Goal: Information Seeking & Learning: Learn about a topic

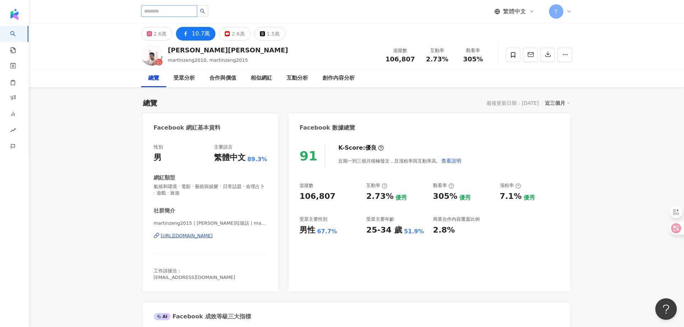
click at [190, 9] on input "search" at bounding box center [169, 10] width 56 height 11
type input "**"
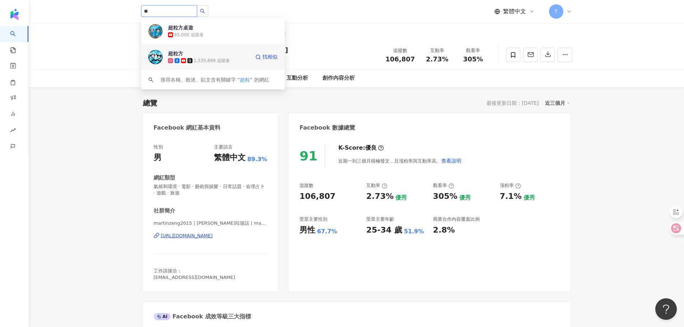
click at [202, 52] on span "超粒方" at bounding box center [191, 53] width 47 height 7
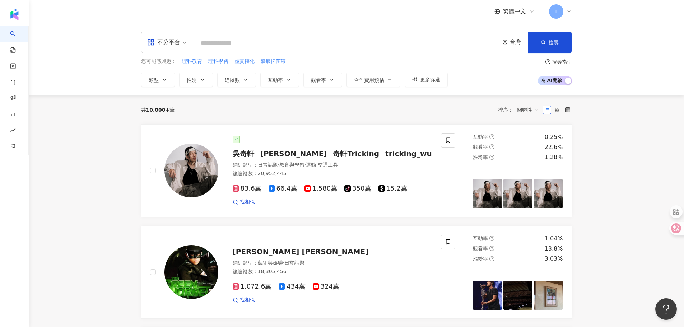
click at [108, 69] on div "不分平台 台灣 搜尋 208869c7-1b26-46a5-b5eb-e63b77861a65 [PERSON_NAME][PERSON_NAME] 173,…" at bounding box center [356, 59] width 655 height 73
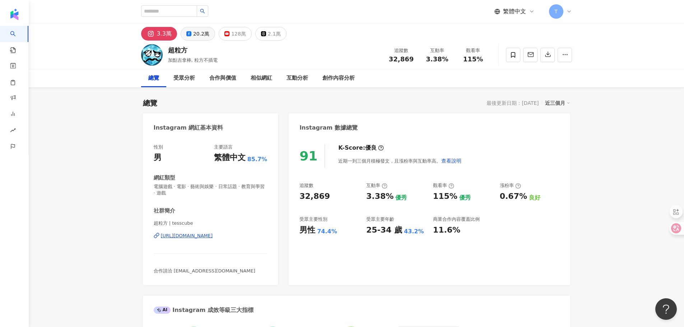
click at [200, 36] on div "20.2萬" at bounding box center [201, 34] width 16 height 10
click at [236, 37] on div "128萬" at bounding box center [238, 34] width 15 height 10
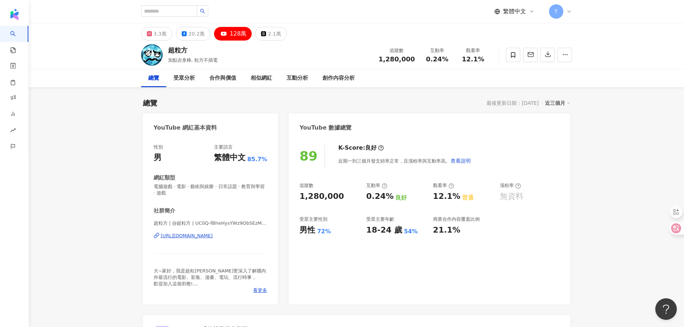
scroll to position [72, 0]
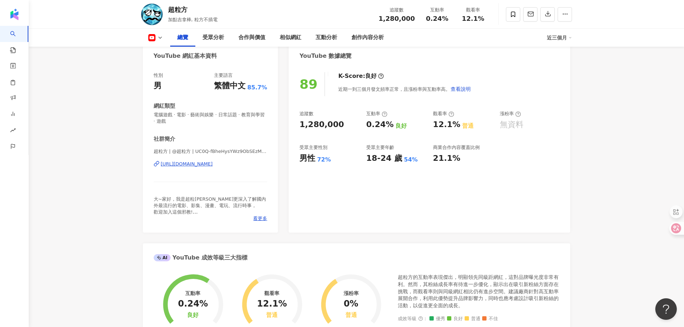
click at [213, 165] on div "https://www.youtube.com/channel/UC0Q-fBheHysYWz9ObSEzMdA" at bounding box center [187, 164] width 52 height 6
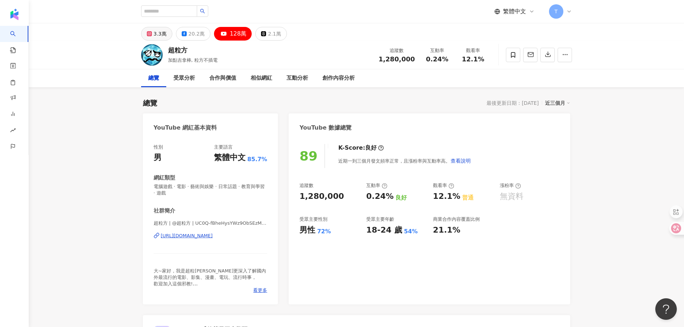
click at [157, 32] on div "3.3萬" at bounding box center [160, 34] width 13 height 10
click at [184, 32] on icon at bounding box center [184, 33] width 5 height 5
click at [186, 33] on button "20.2萬" at bounding box center [193, 34] width 34 height 14
click at [186, 34] on icon at bounding box center [184, 33] width 5 height 5
click at [186, 32] on icon at bounding box center [184, 33] width 5 height 5
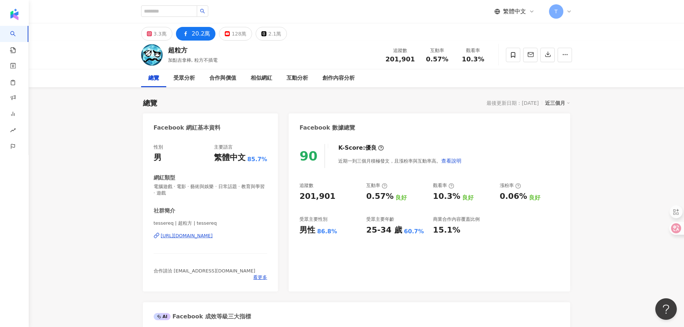
click at [205, 237] on div "https://www.facebook.com/1639031429663976" at bounding box center [187, 236] width 52 height 6
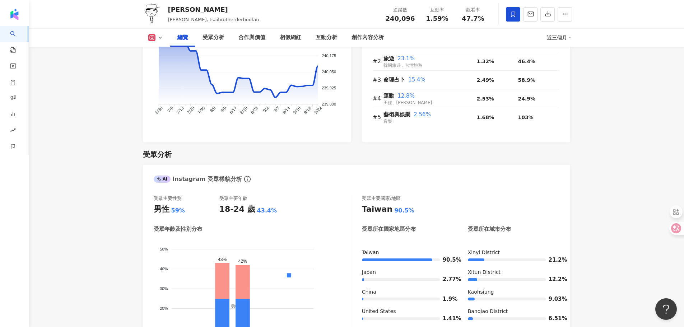
scroll to position [547, 0]
